Goal: Task Accomplishment & Management: Manage account settings

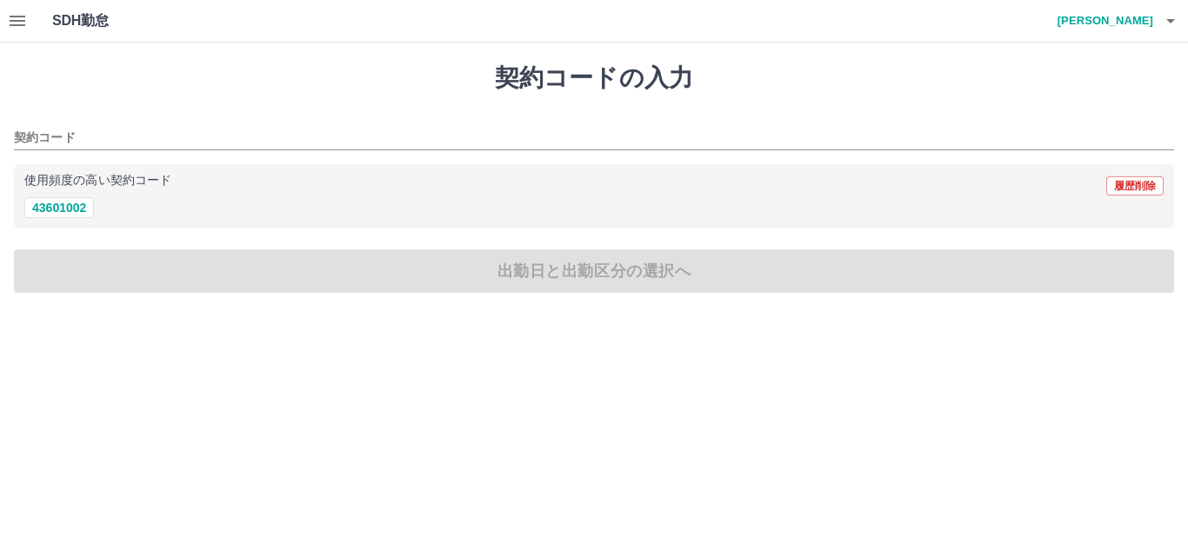
click at [1169, 22] on icon "button" at bounding box center [1170, 21] width 9 height 4
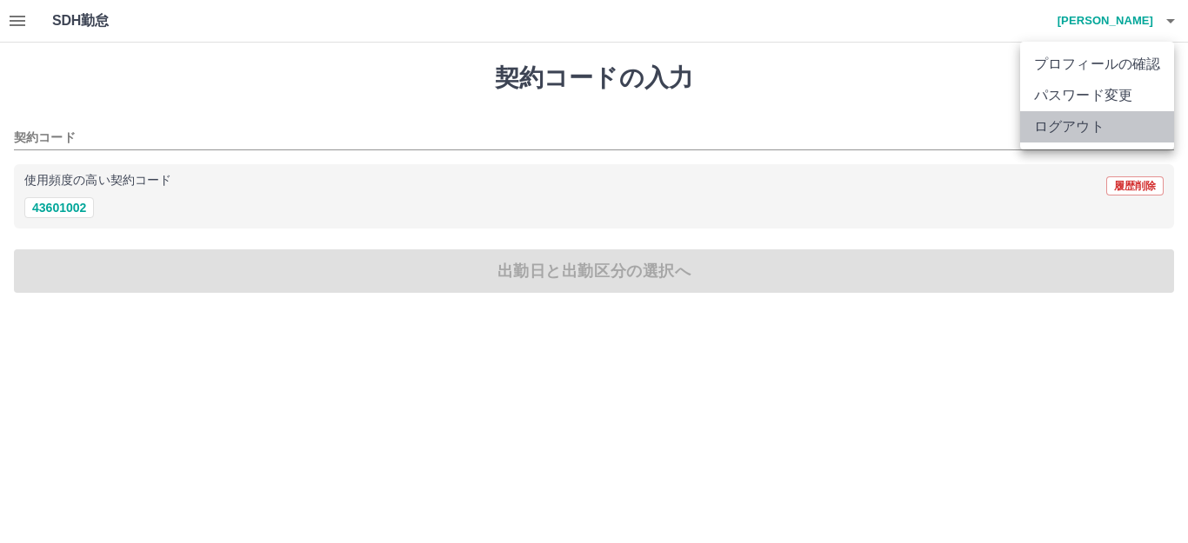
click at [1098, 124] on li "ログアウト" at bounding box center [1097, 126] width 154 height 31
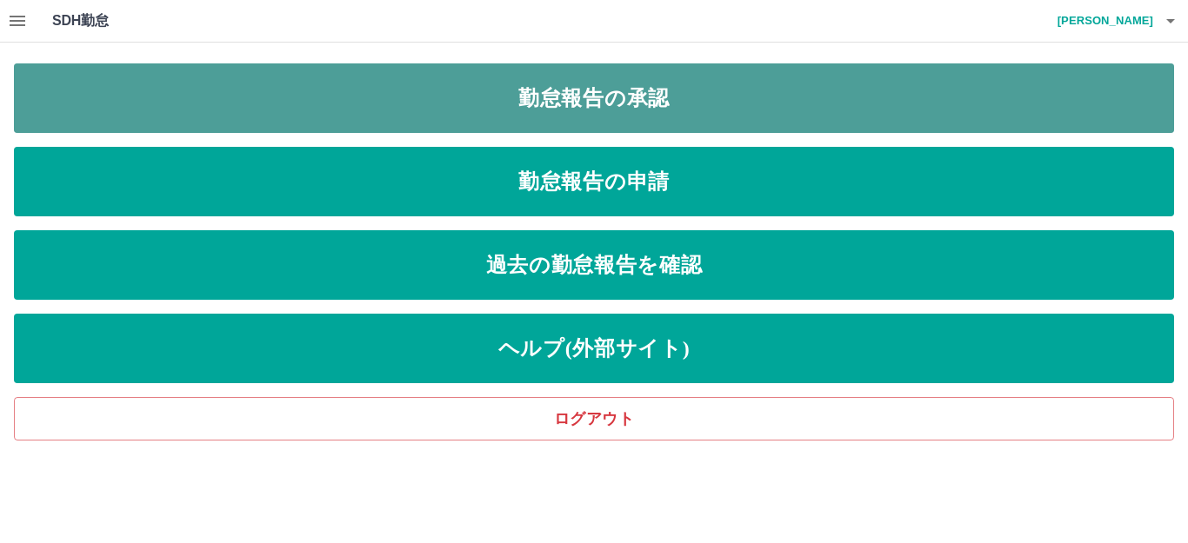
click at [51, 72] on link "勤怠報告の承認" at bounding box center [594, 98] width 1160 height 70
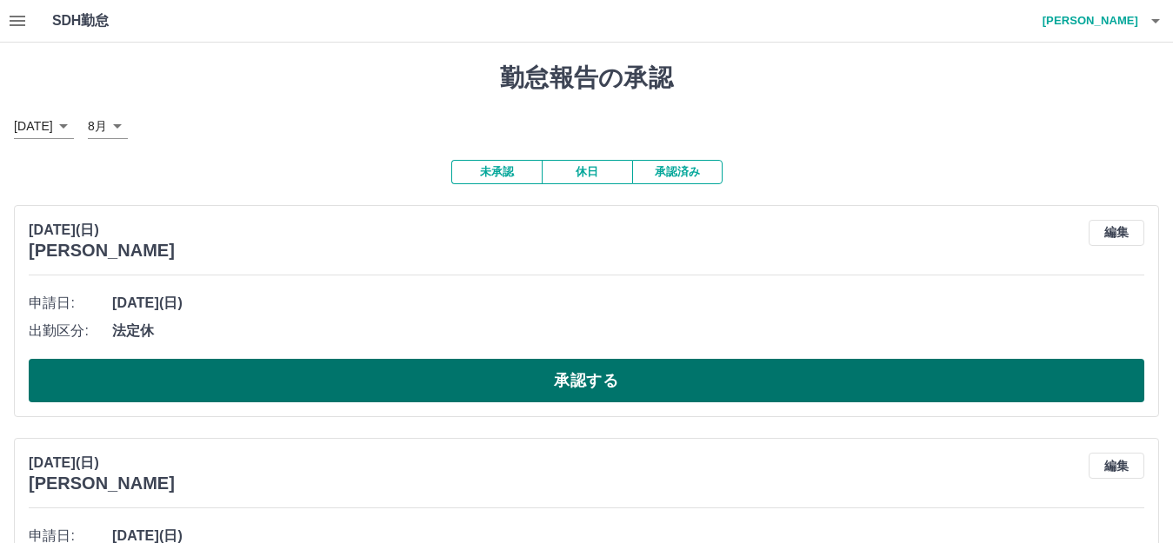
click at [326, 380] on button "承認する" at bounding box center [587, 380] width 1116 height 43
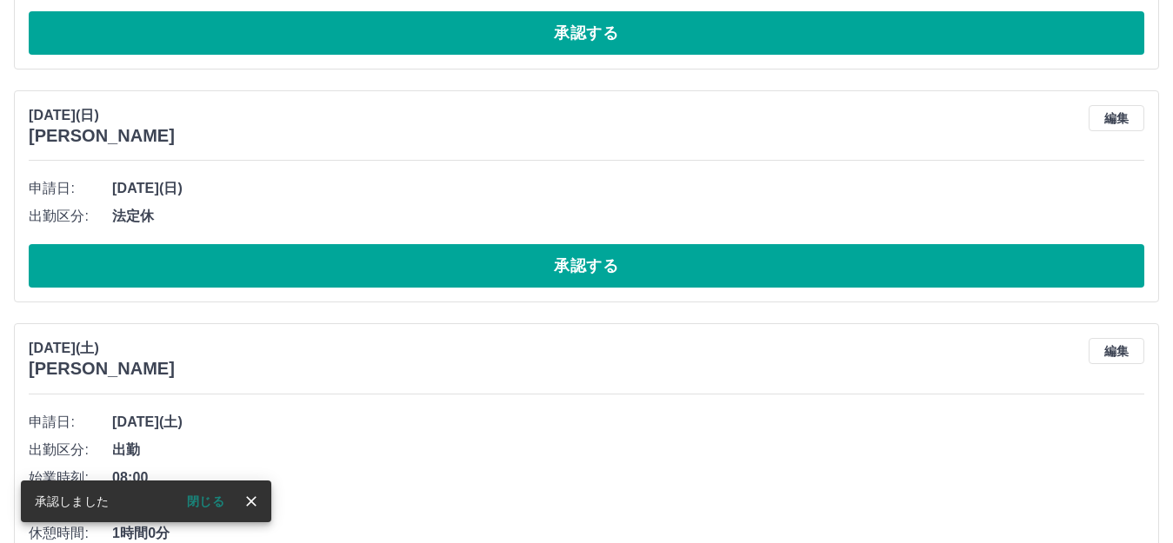
scroll to position [115, 0]
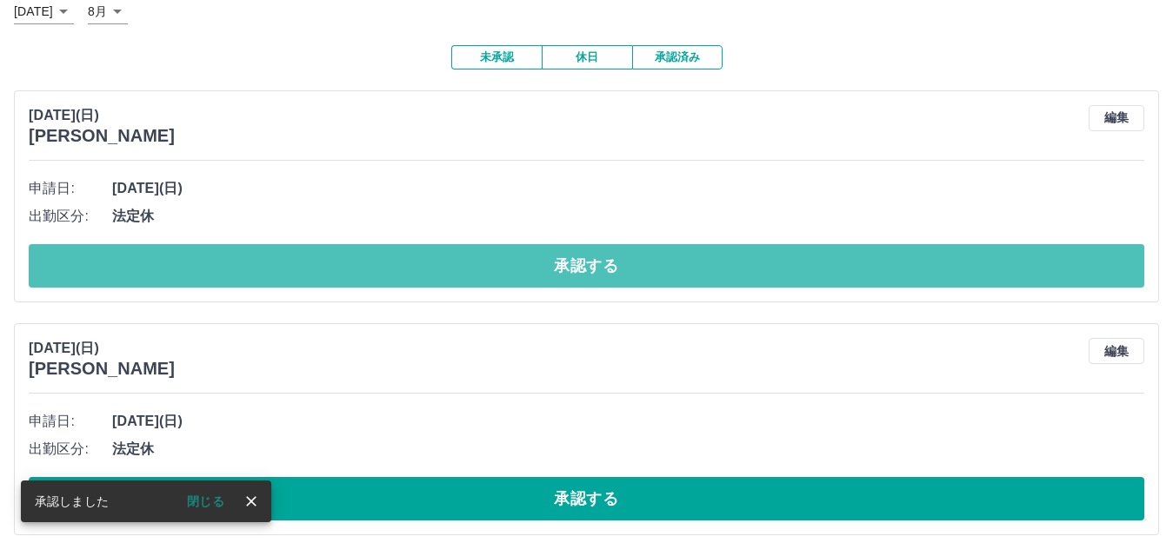
click at [328, 261] on button "承認する" at bounding box center [587, 265] width 1116 height 43
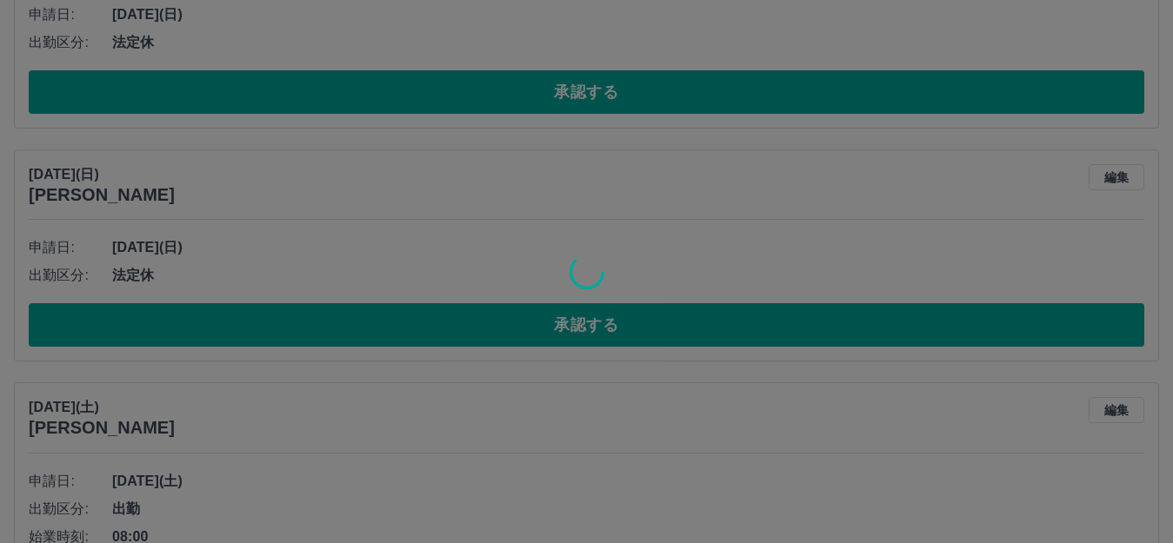
scroll to position [56, 0]
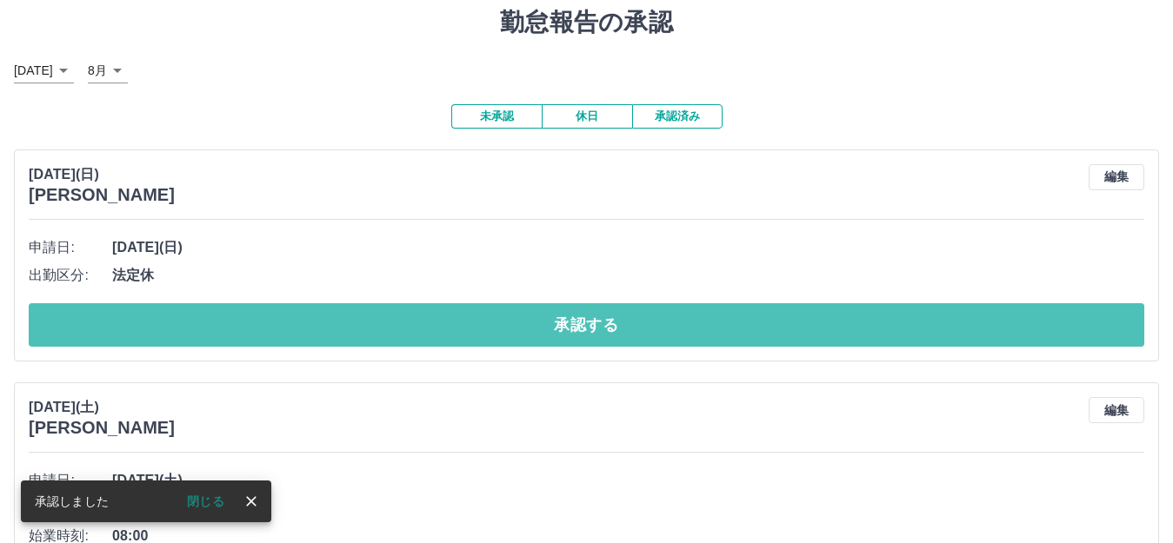
click at [323, 333] on button "承認する" at bounding box center [587, 324] width 1116 height 43
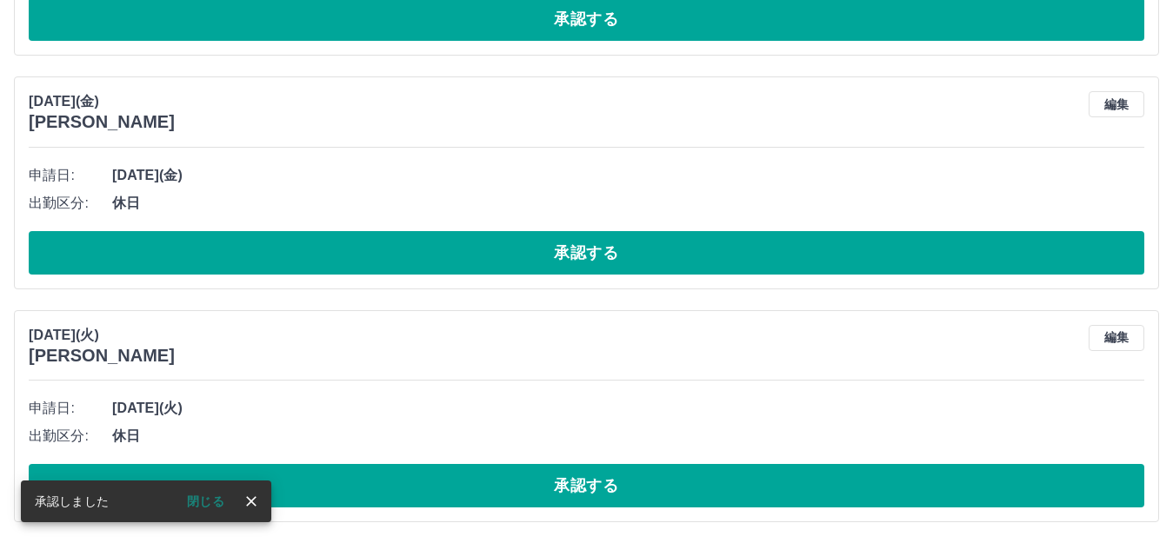
scroll to position [1039, 0]
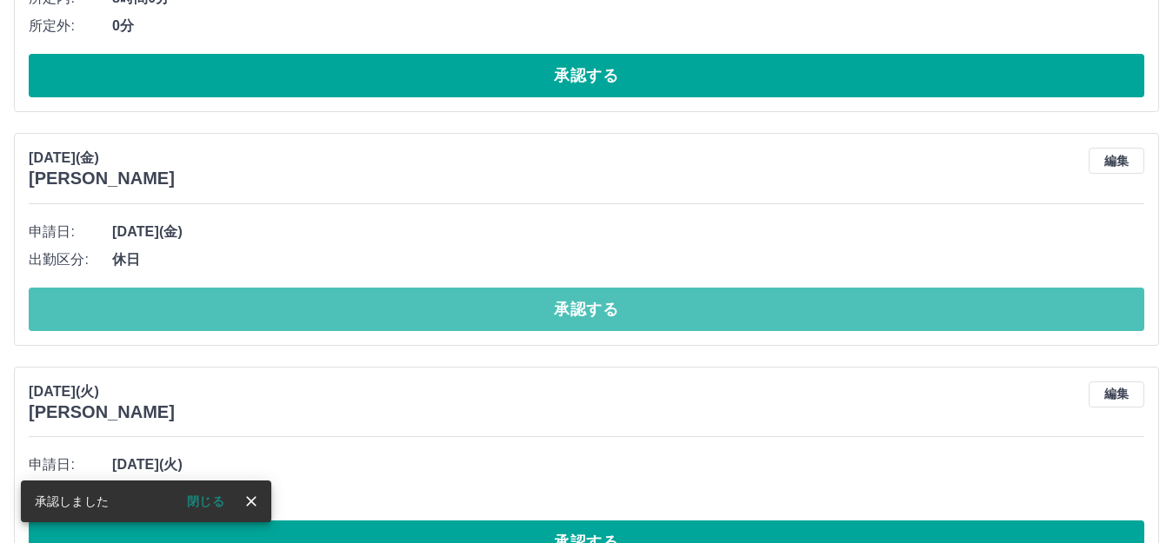
click at [323, 315] on button "承認する" at bounding box center [587, 309] width 1116 height 43
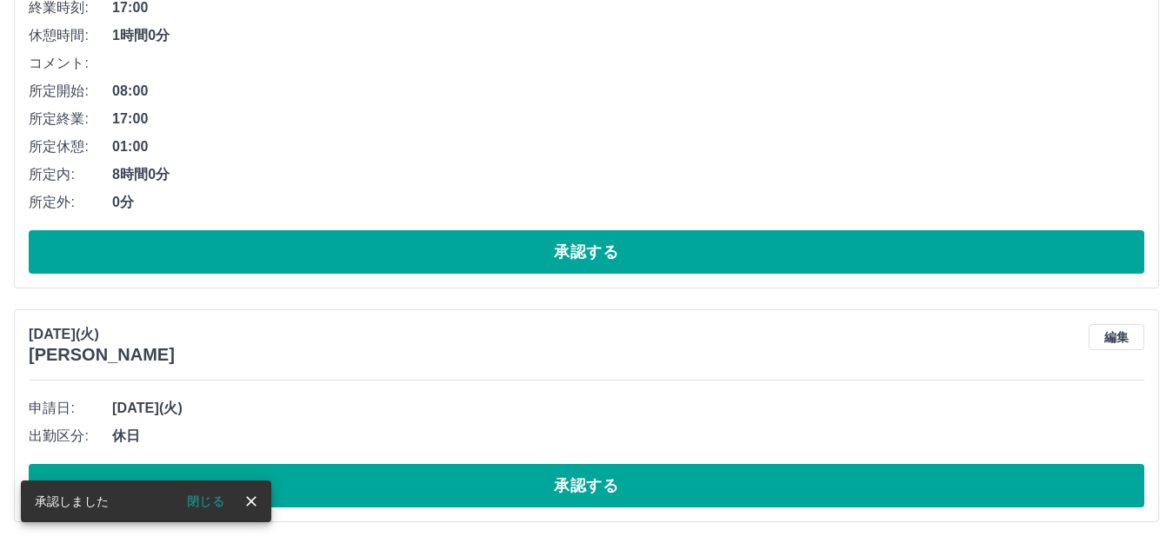
scroll to position [864, 0]
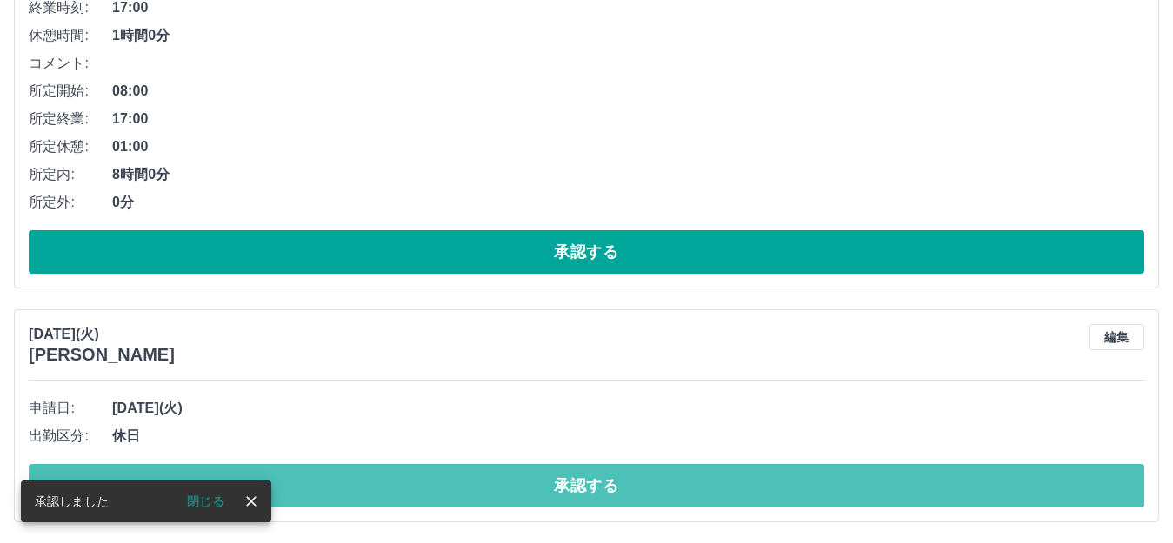
click at [379, 486] on button "承認する" at bounding box center [587, 485] width 1116 height 43
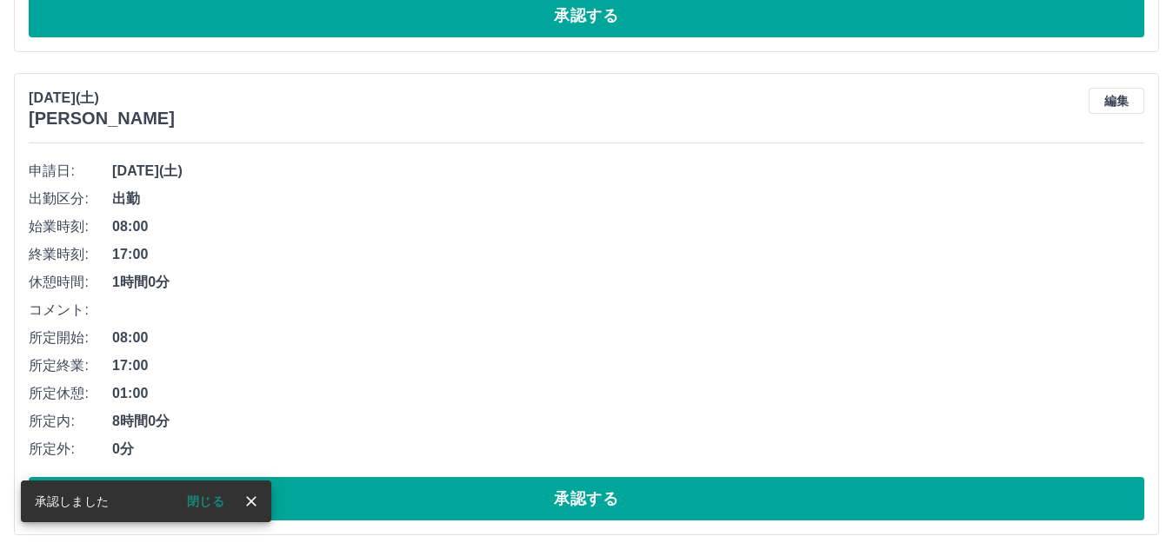
scroll to position [630, 0]
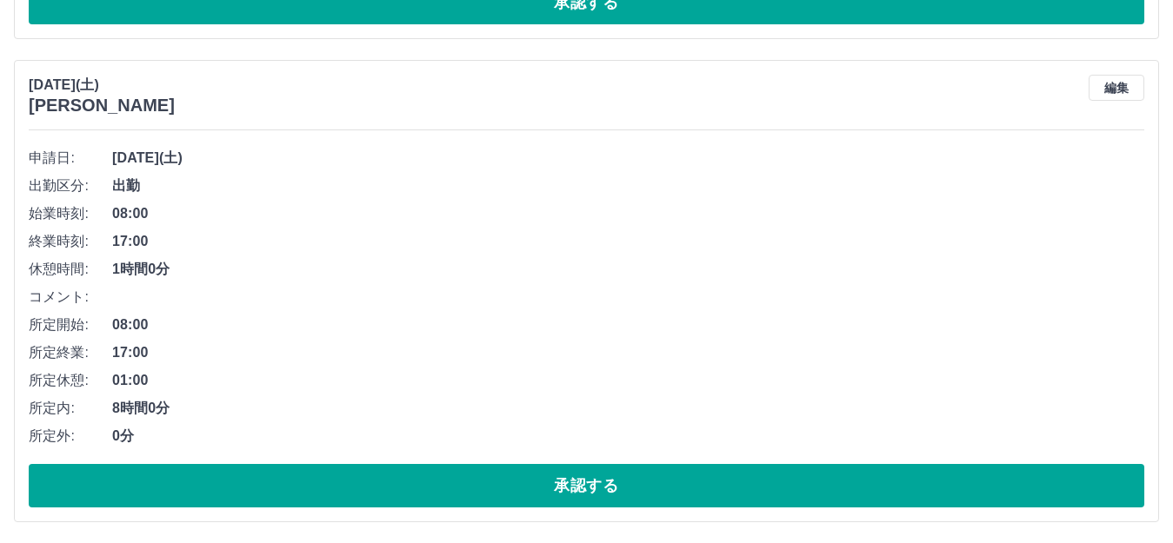
click at [816, 275] on span "1時間0分" at bounding box center [628, 269] width 1032 height 21
